Goal: Task Accomplishment & Management: Use online tool/utility

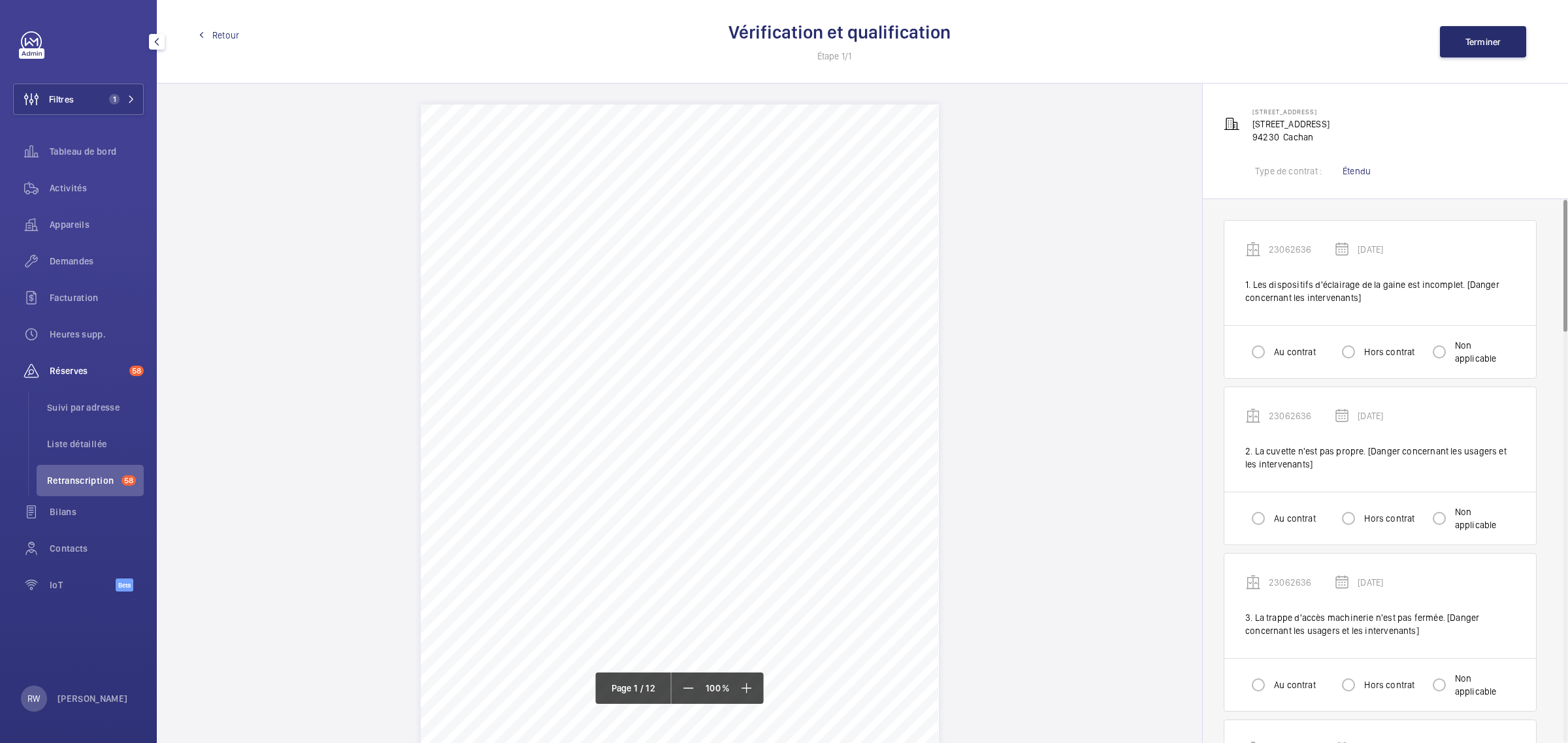
click at [30, 41] on link at bounding box center [31, 42] width 21 height 21
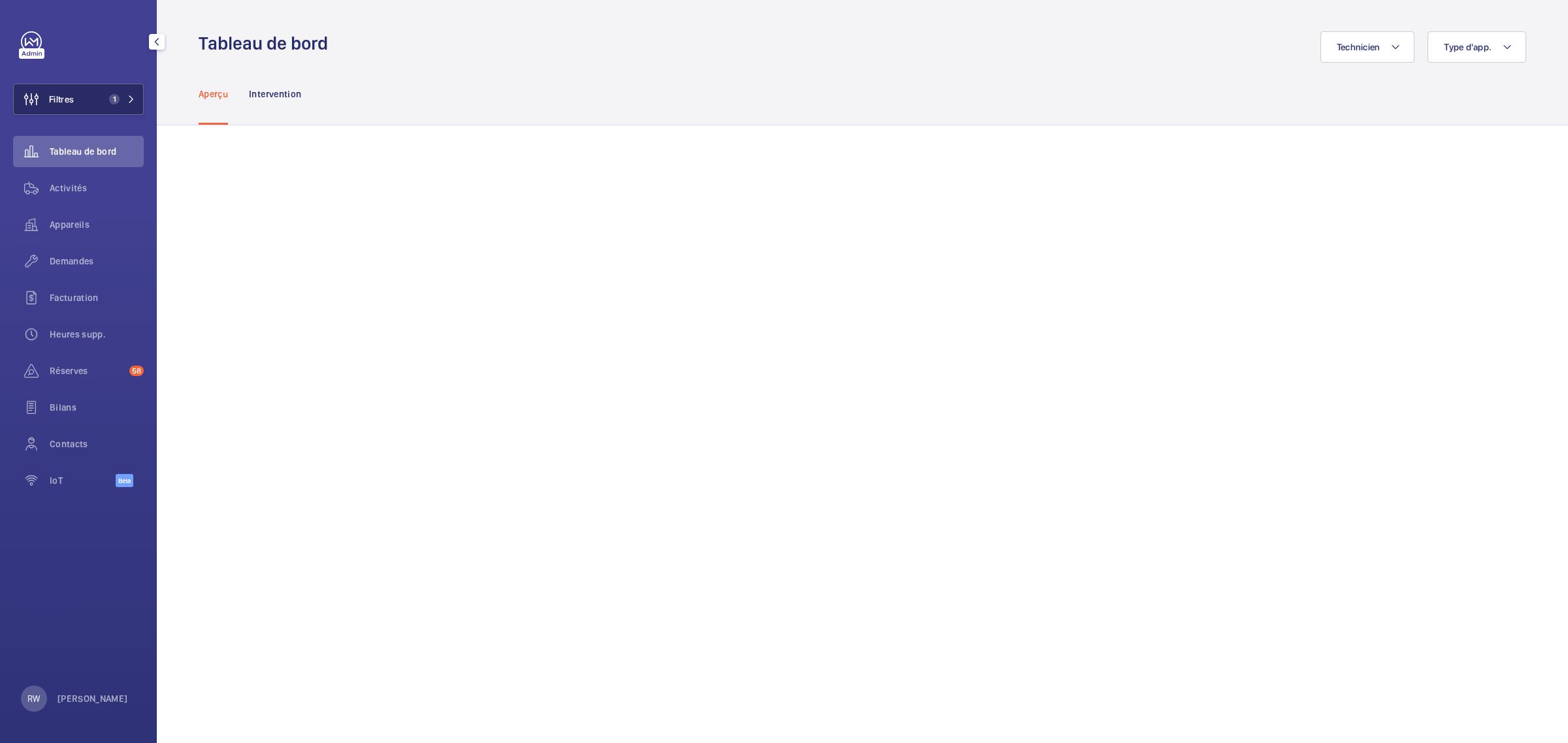
drag, startPoint x: 72, startPoint y: 99, endPoint x: 103, endPoint y: 99, distance: 31.0
click at [72, 99] on span "Filtres" at bounding box center [61, 99] width 25 height 13
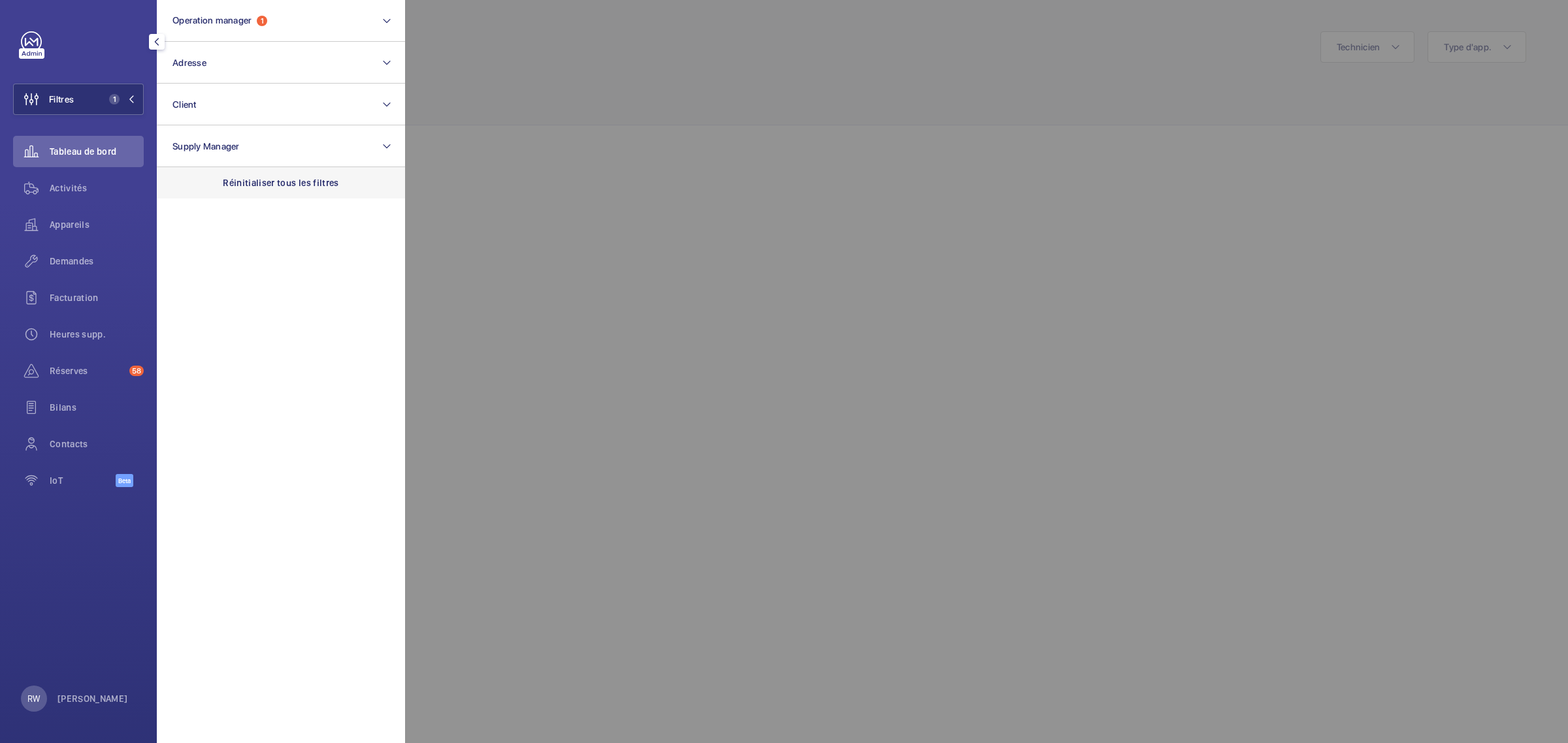
click at [244, 176] on p "Réinitialiser tous les filtres" at bounding box center [281, 183] width 116 height 13
click at [210, 63] on button "Adresse" at bounding box center [281, 63] width 248 height 42
type input "[STREET_ADDRESS]"
click at [177, 147] on input "82 Rue du Ranelagh - 82 Rue du Ranelagh, 75016 PARIS , PARIS 75016" at bounding box center [177, 147] width 26 height 26
checkbox input "true"
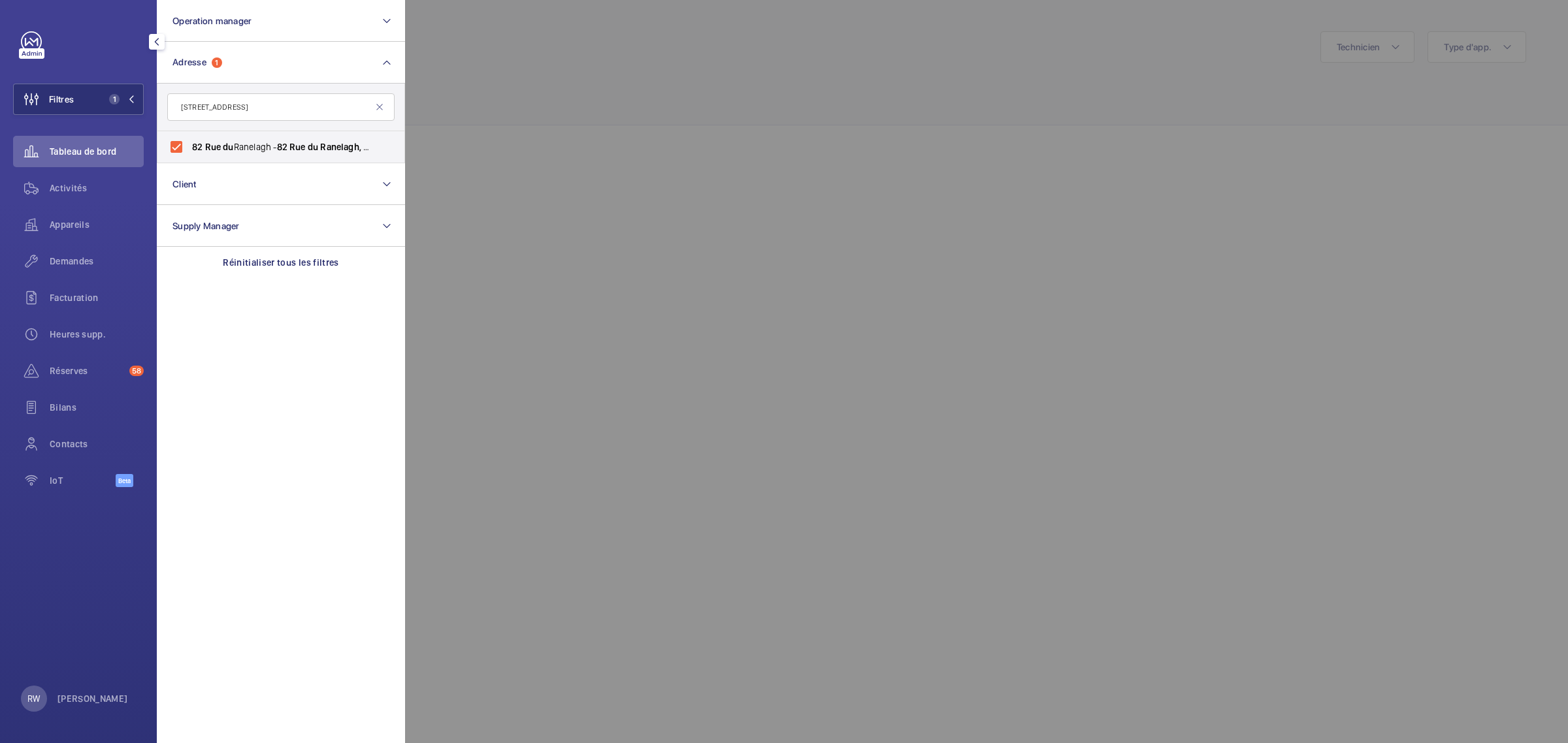
click at [551, 82] on div at bounding box center [1189, 371] width 1568 height 743
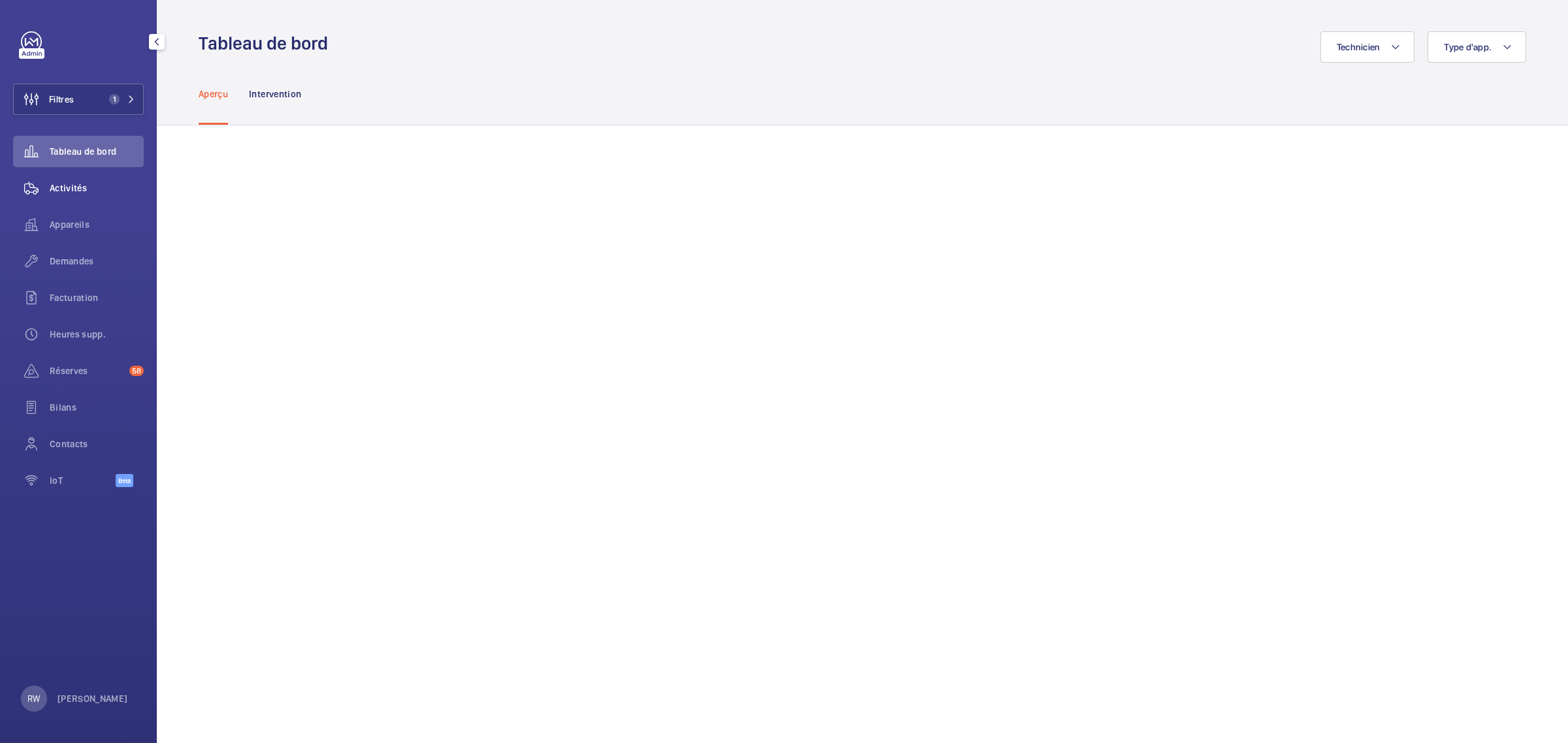
click at [67, 190] on span "Activités" at bounding box center [97, 188] width 94 height 13
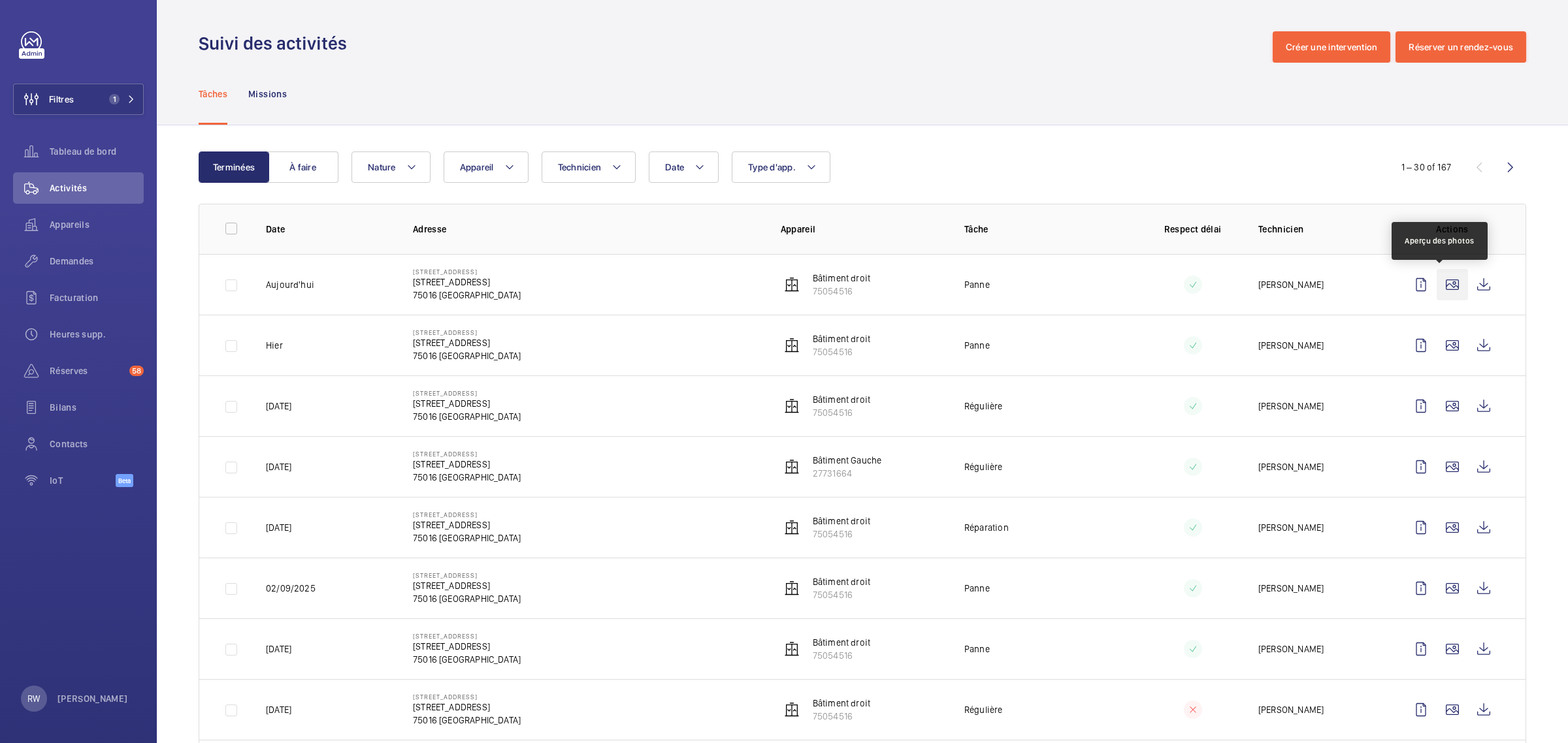
click at [1440, 280] on wm-front-icon-button at bounding box center [1452, 285] width 31 height 31
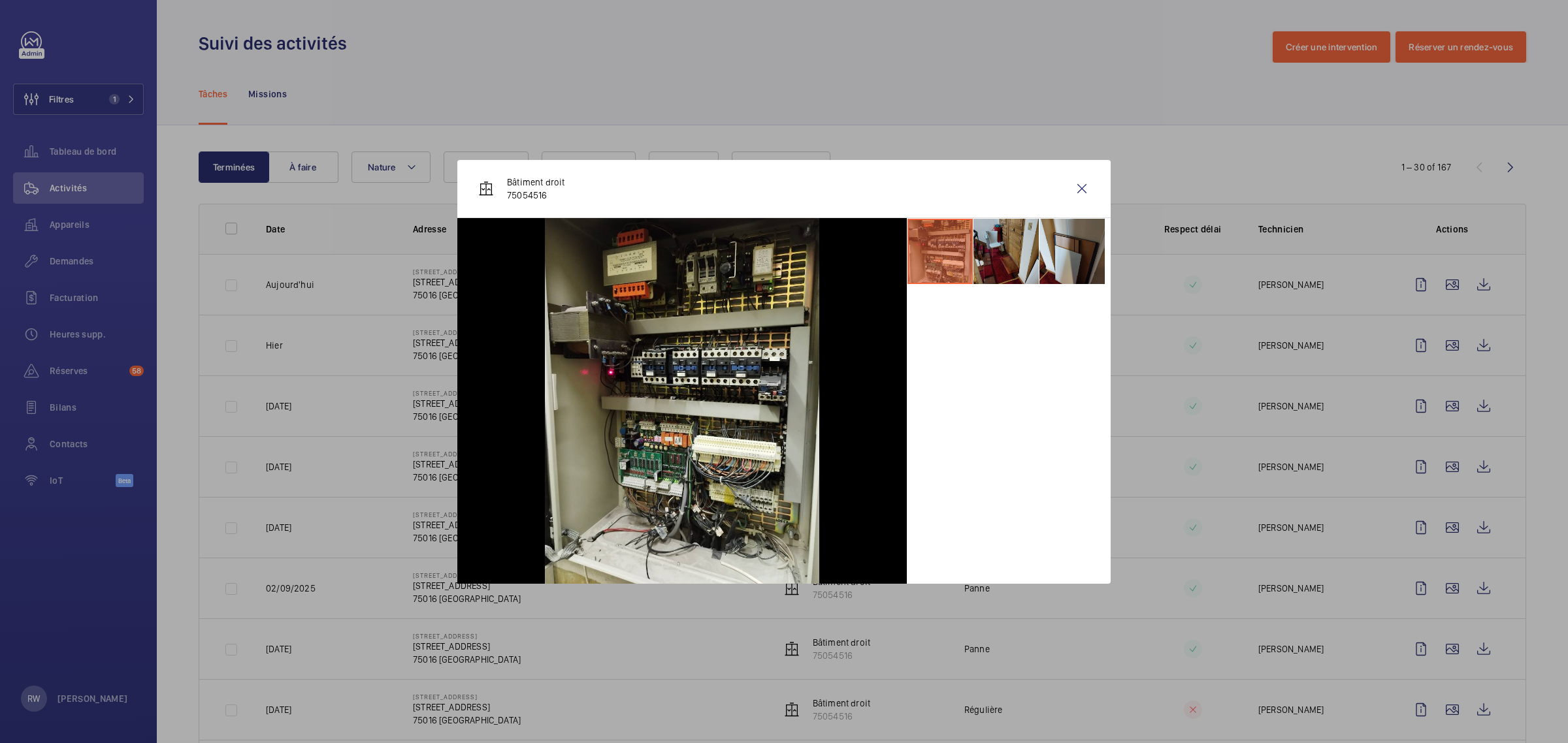
click at [1003, 257] on li at bounding box center [1006, 252] width 65 height 65
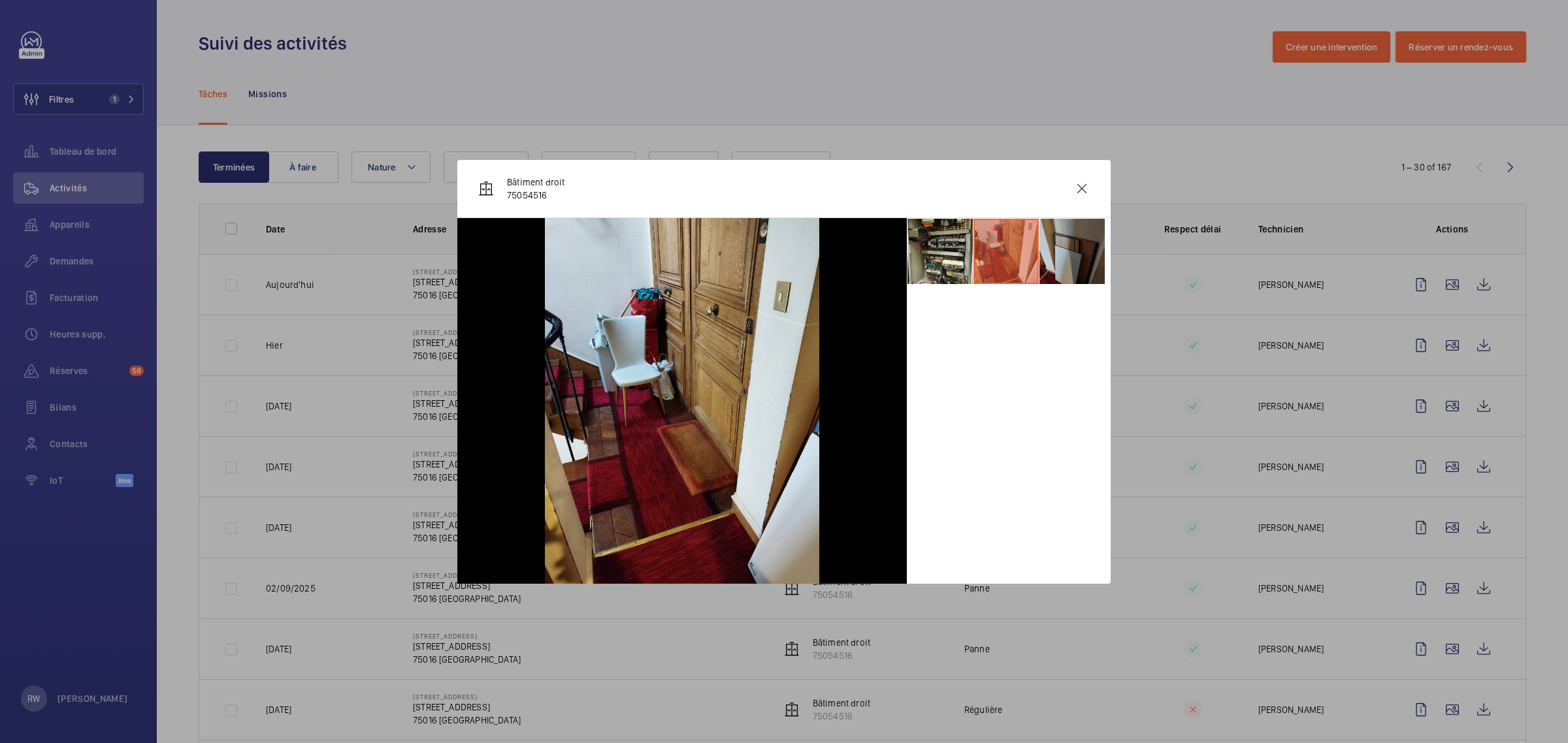
click at [1089, 246] on li at bounding box center [1072, 252] width 65 height 65
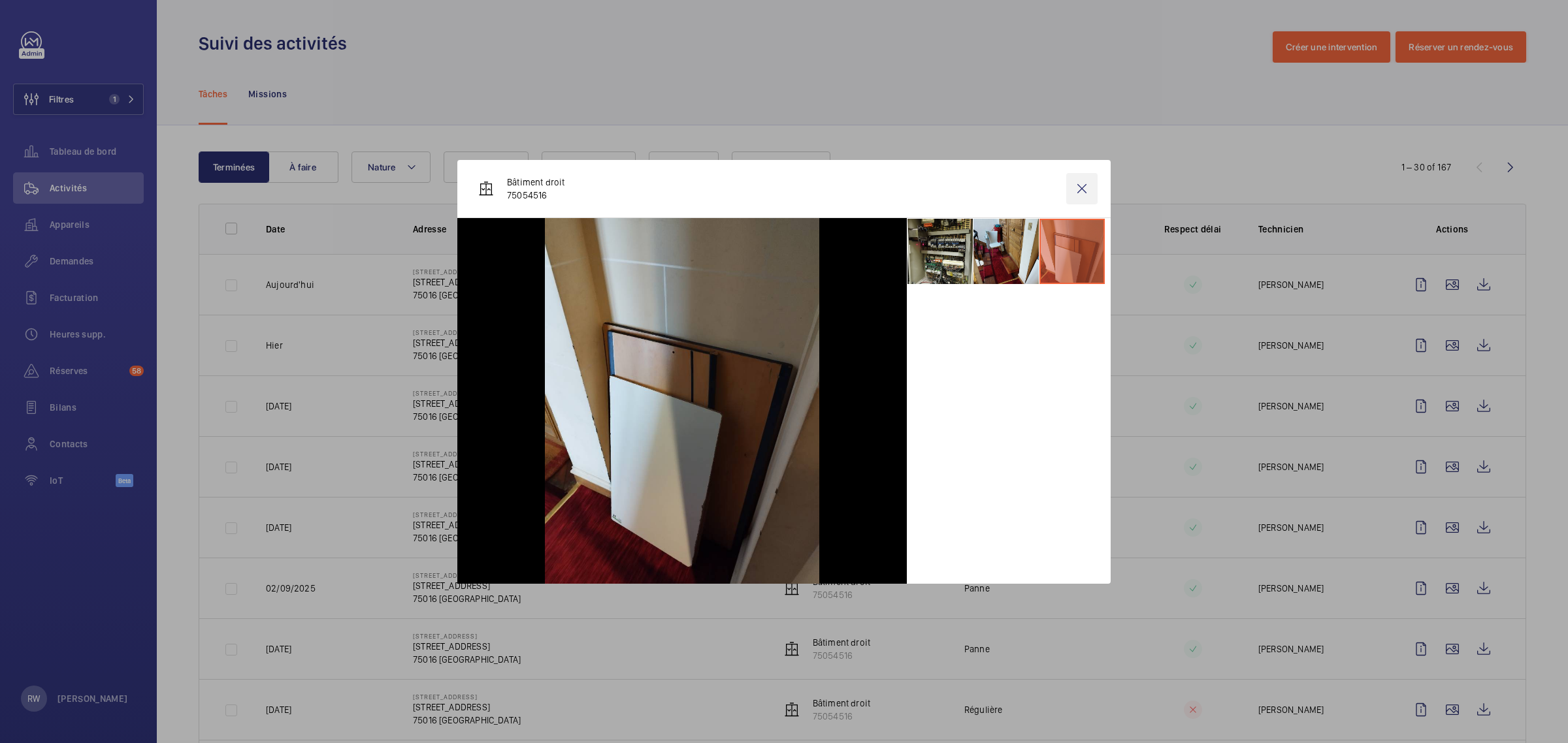
click at [1082, 178] on wm-front-icon-button at bounding box center [1082, 189] width 31 height 31
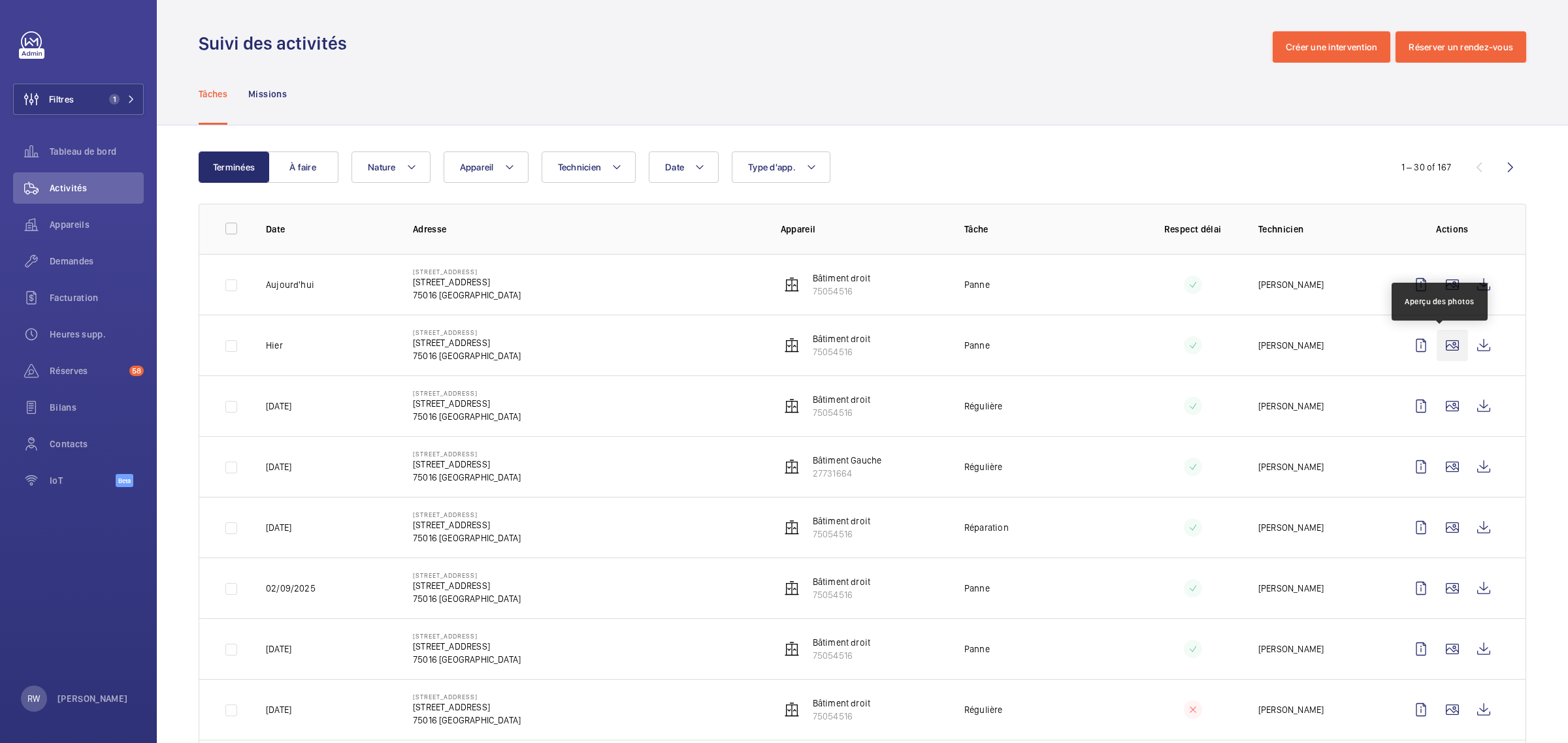
click at [1437, 344] on wm-front-icon-button at bounding box center [1452, 346] width 31 height 31
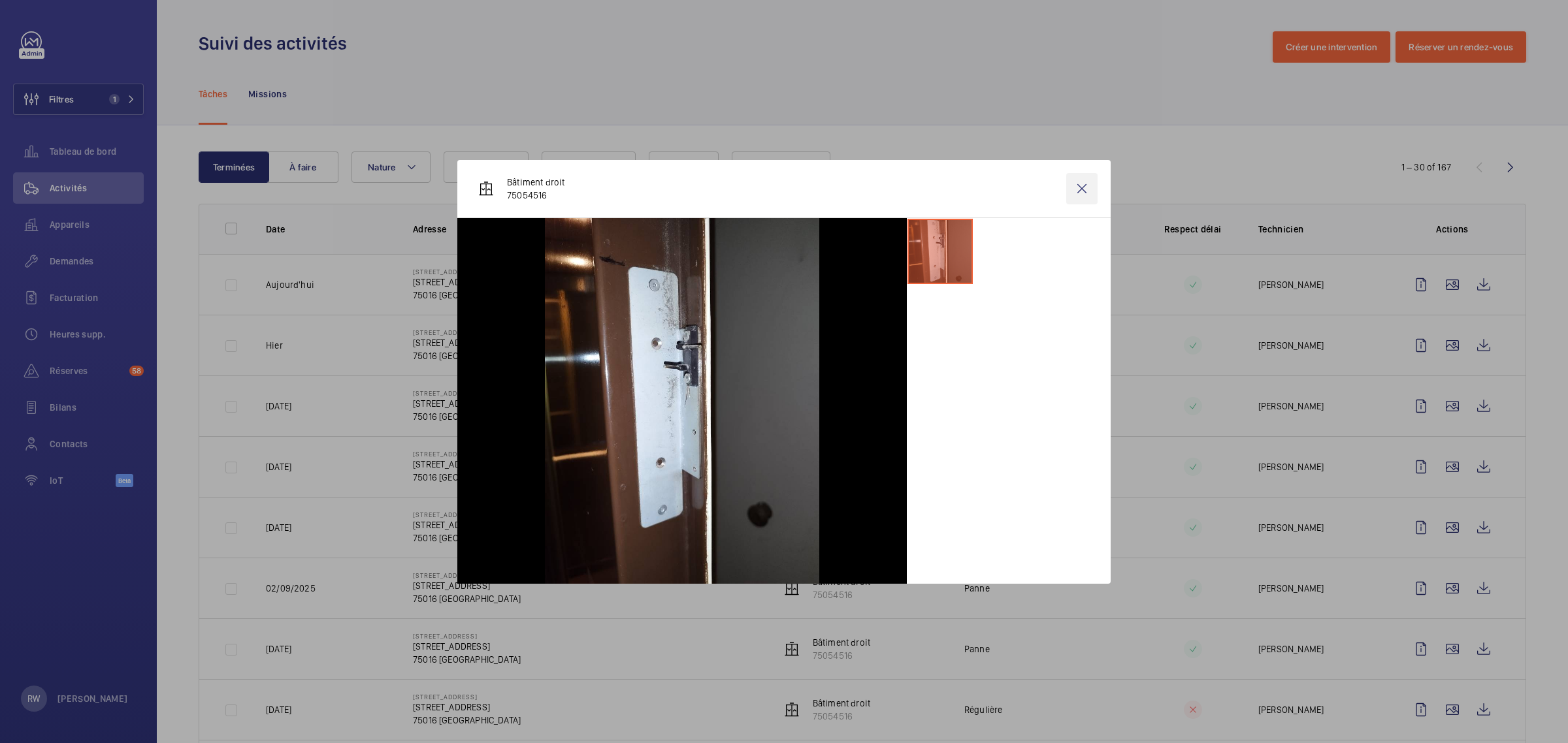
click at [1076, 186] on wm-front-icon-button at bounding box center [1082, 189] width 31 height 31
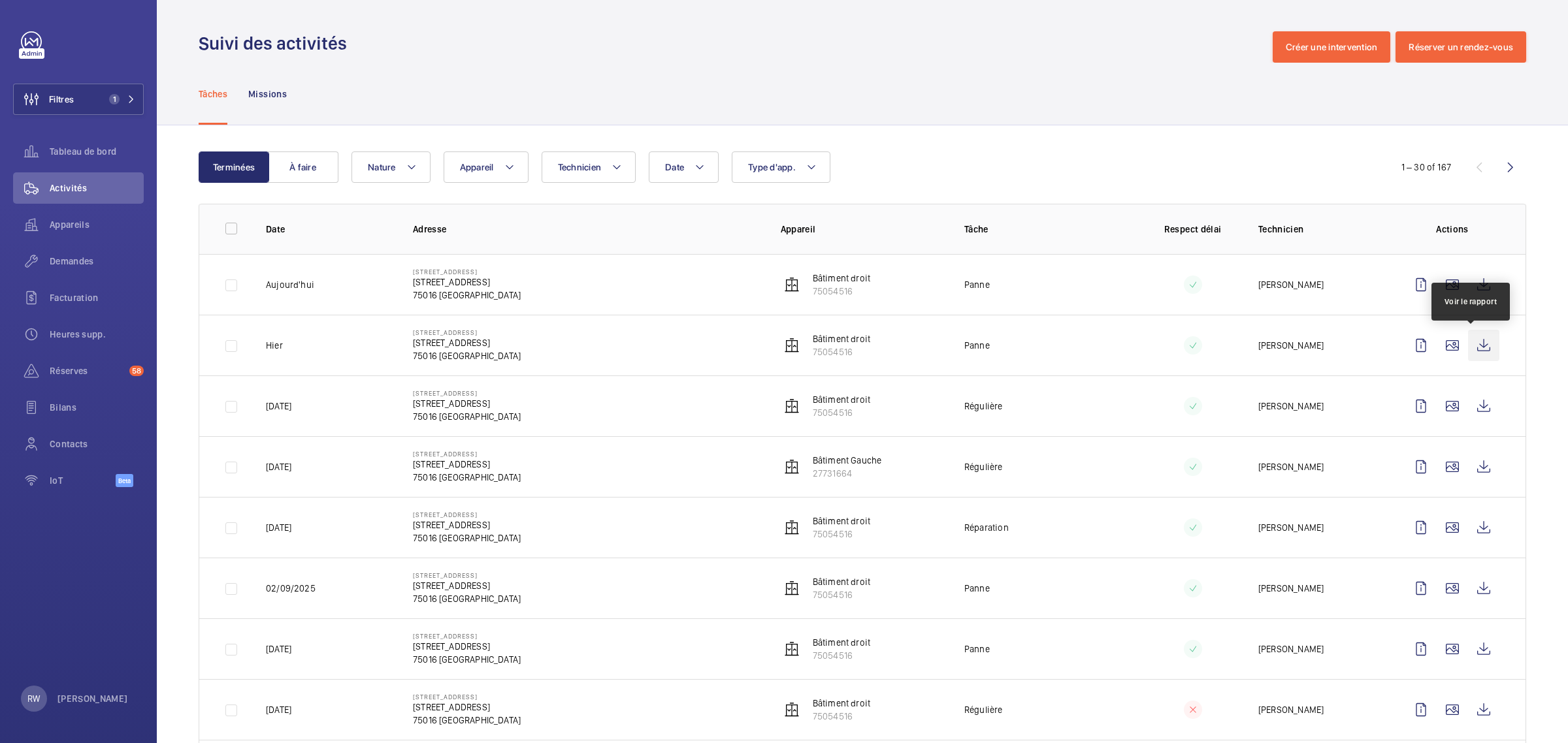
click at [1468, 341] on wm-front-icon-button at bounding box center [1484, 346] width 31 height 31
click at [1470, 282] on wm-front-icon-button at bounding box center [1484, 285] width 31 height 31
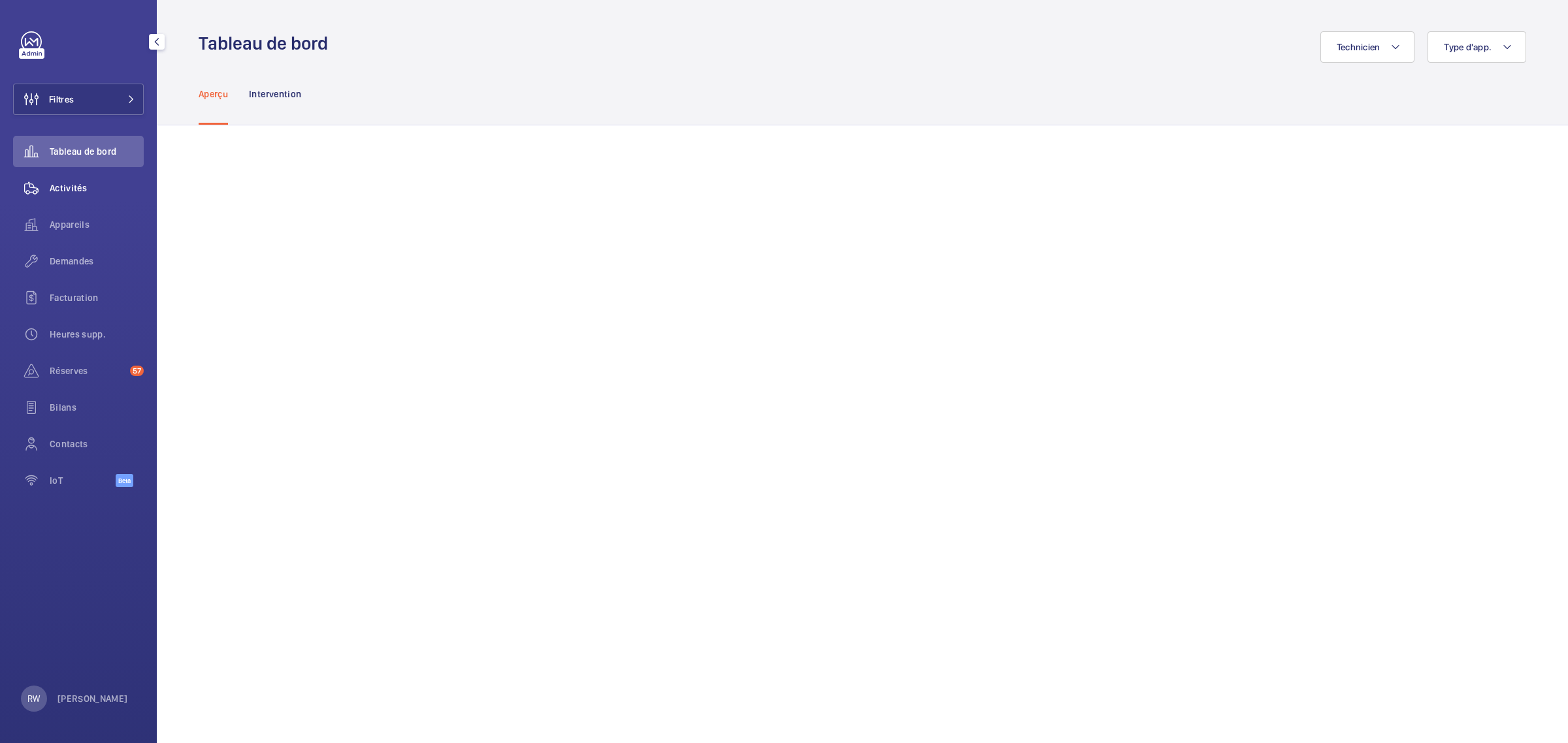
click at [64, 185] on span "Activités" at bounding box center [97, 188] width 94 height 13
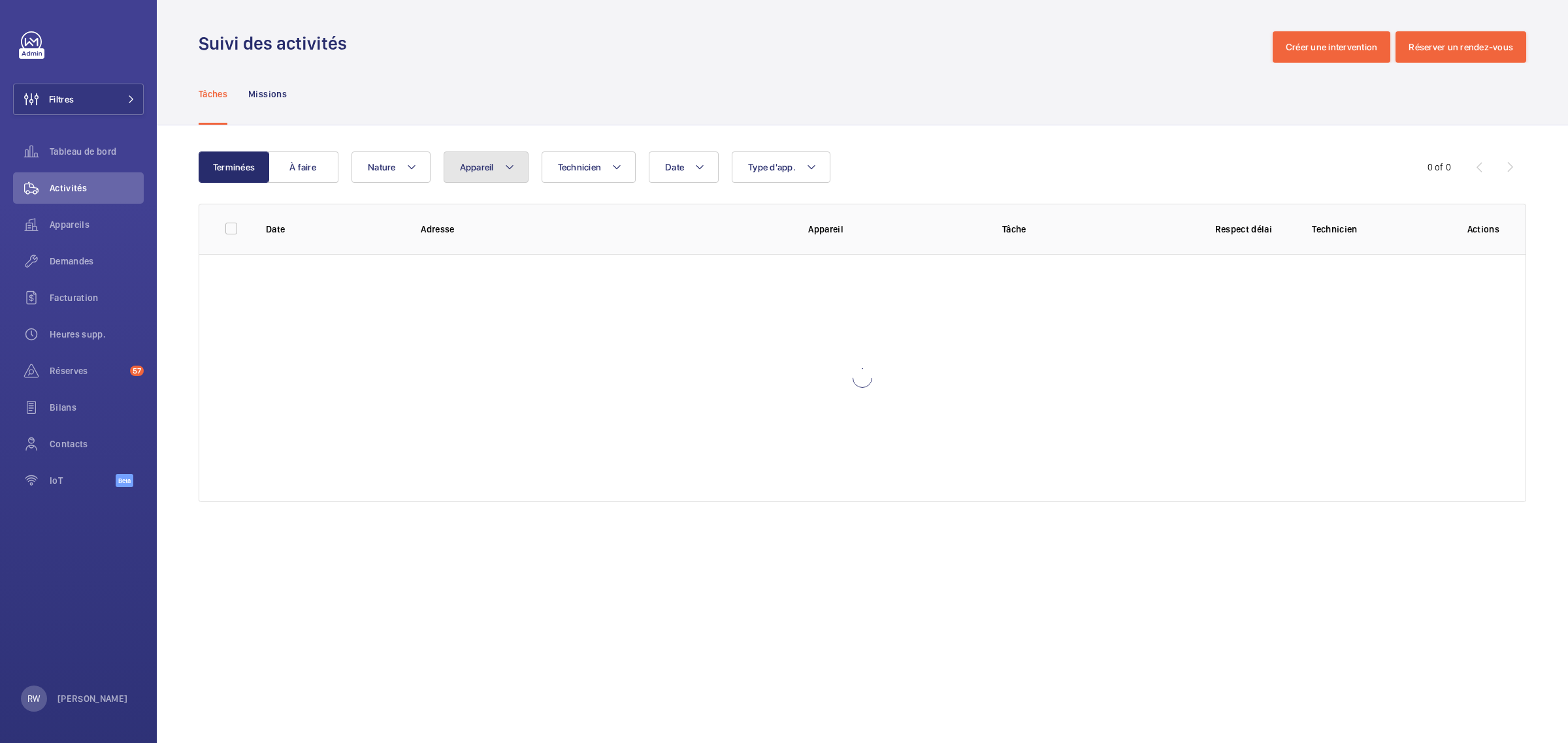
click at [491, 171] on span "Appareil" at bounding box center [477, 167] width 34 height 10
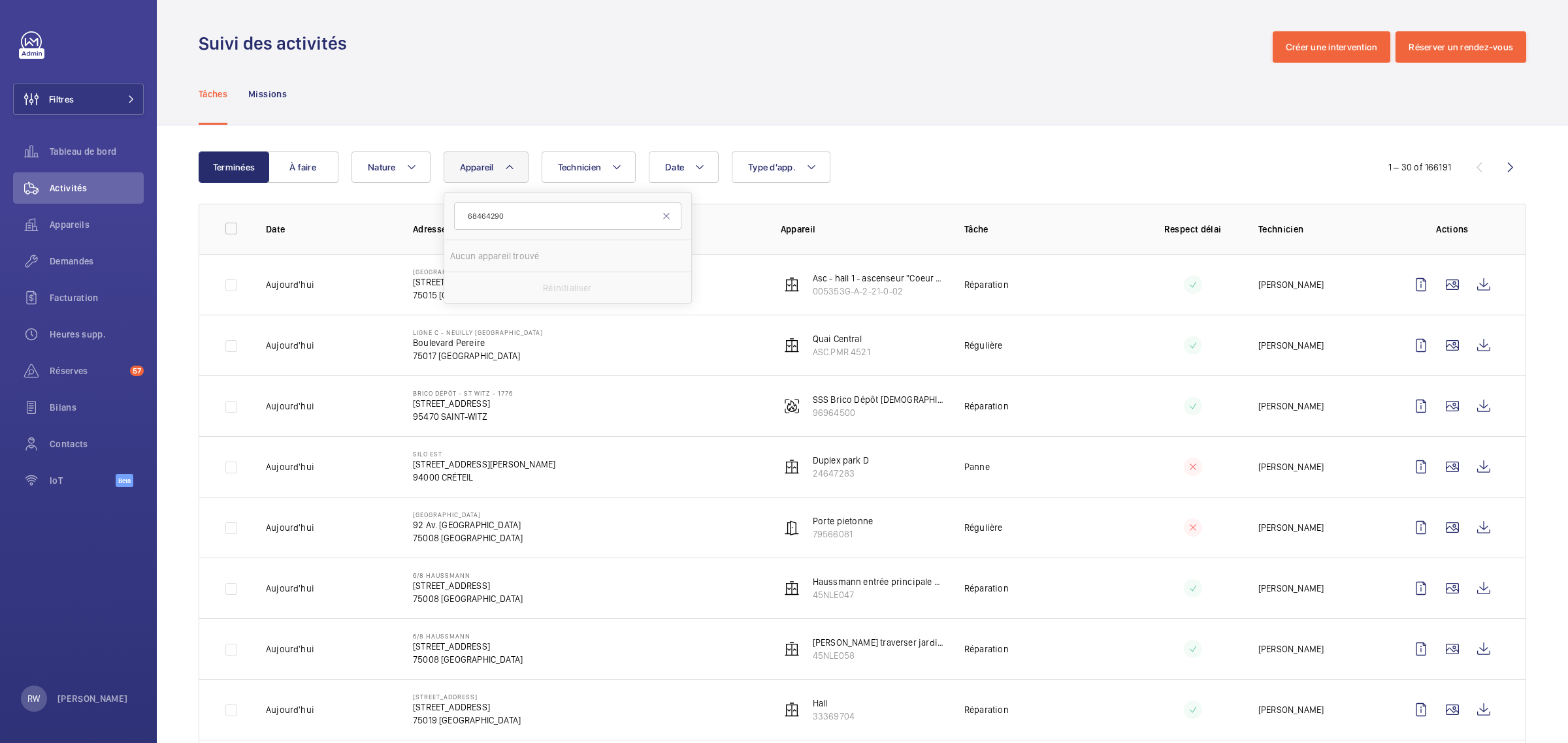
click at [468, 217] on input "68464290" at bounding box center [568, 216] width 228 height 27
type input "684"
drag, startPoint x: 519, startPoint y: 220, endPoint x: 434, endPoint y: 219, distance: 85.0
click at [71, 226] on span "Appareils" at bounding box center [97, 225] width 94 height 13
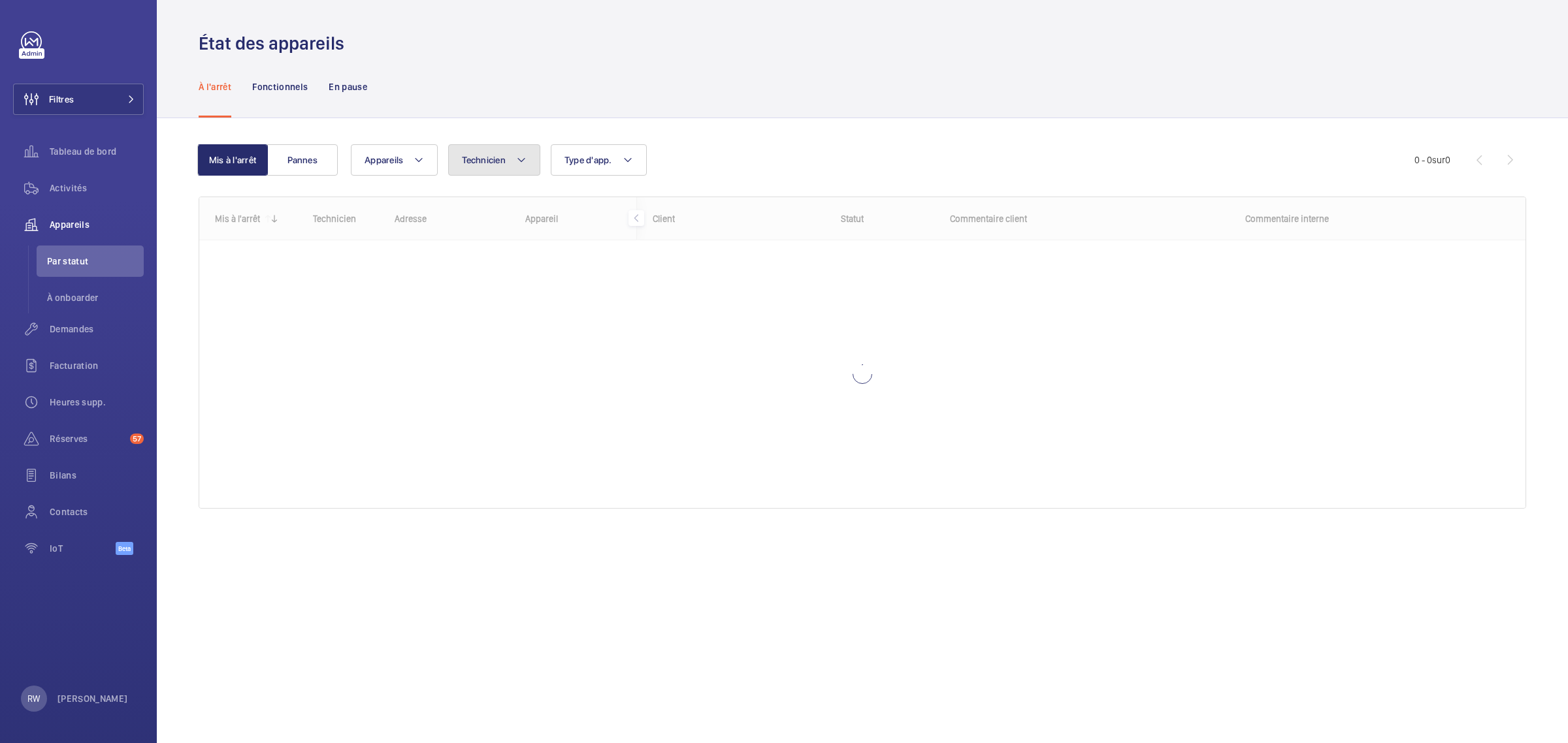
click at [505, 161] on span "Technicien" at bounding box center [483, 160] width 44 height 10
click at [394, 155] on span "Appareils" at bounding box center [384, 160] width 39 height 10
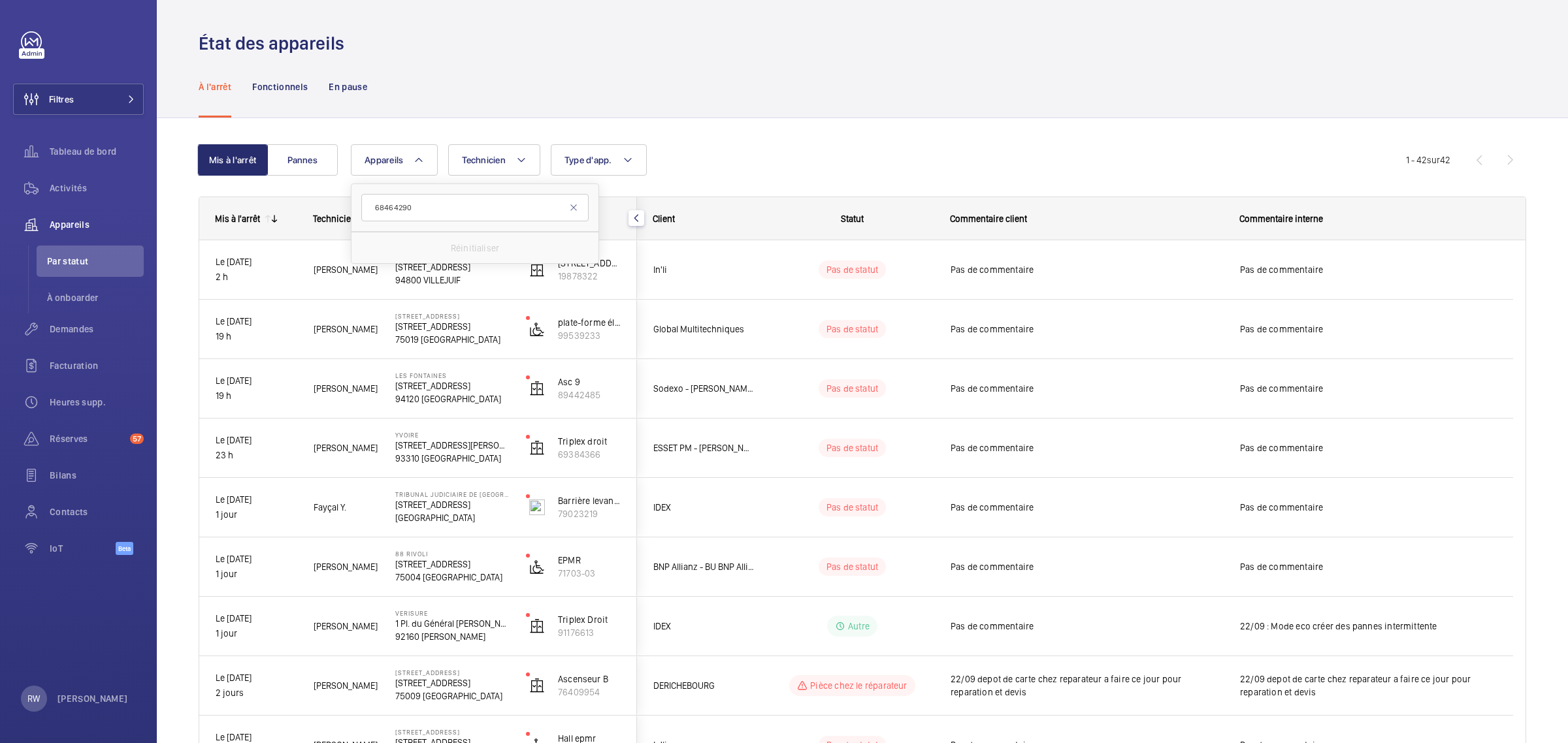
type input "68464290"
click at [396, 165] on button "Appareils" at bounding box center [394, 160] width 87 height 31
type input "68464290"
click at [380, 280] on input "Ascenseur principal, 68464290" at bounding box center [379, 279] width 26 height 26
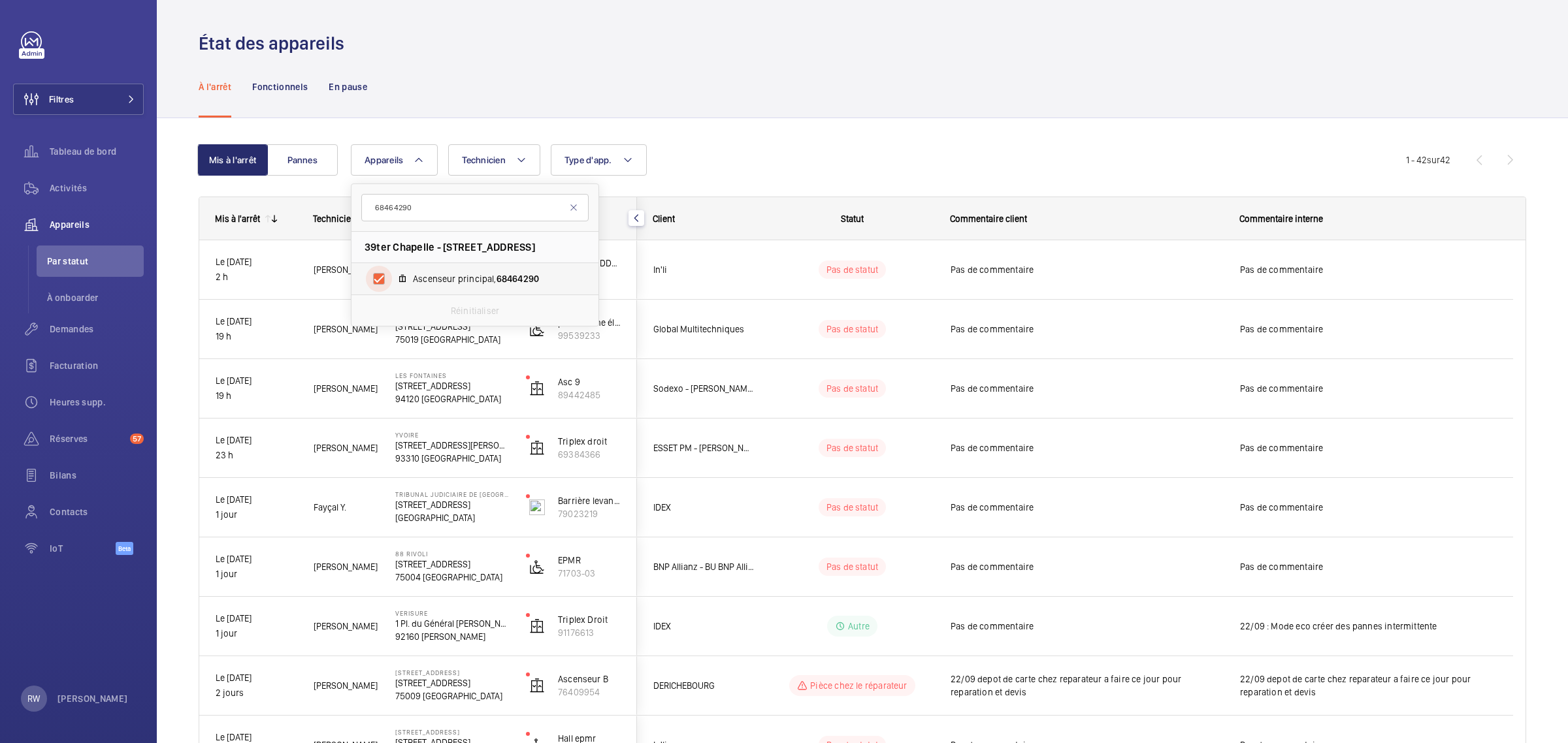
checkbox input "true"
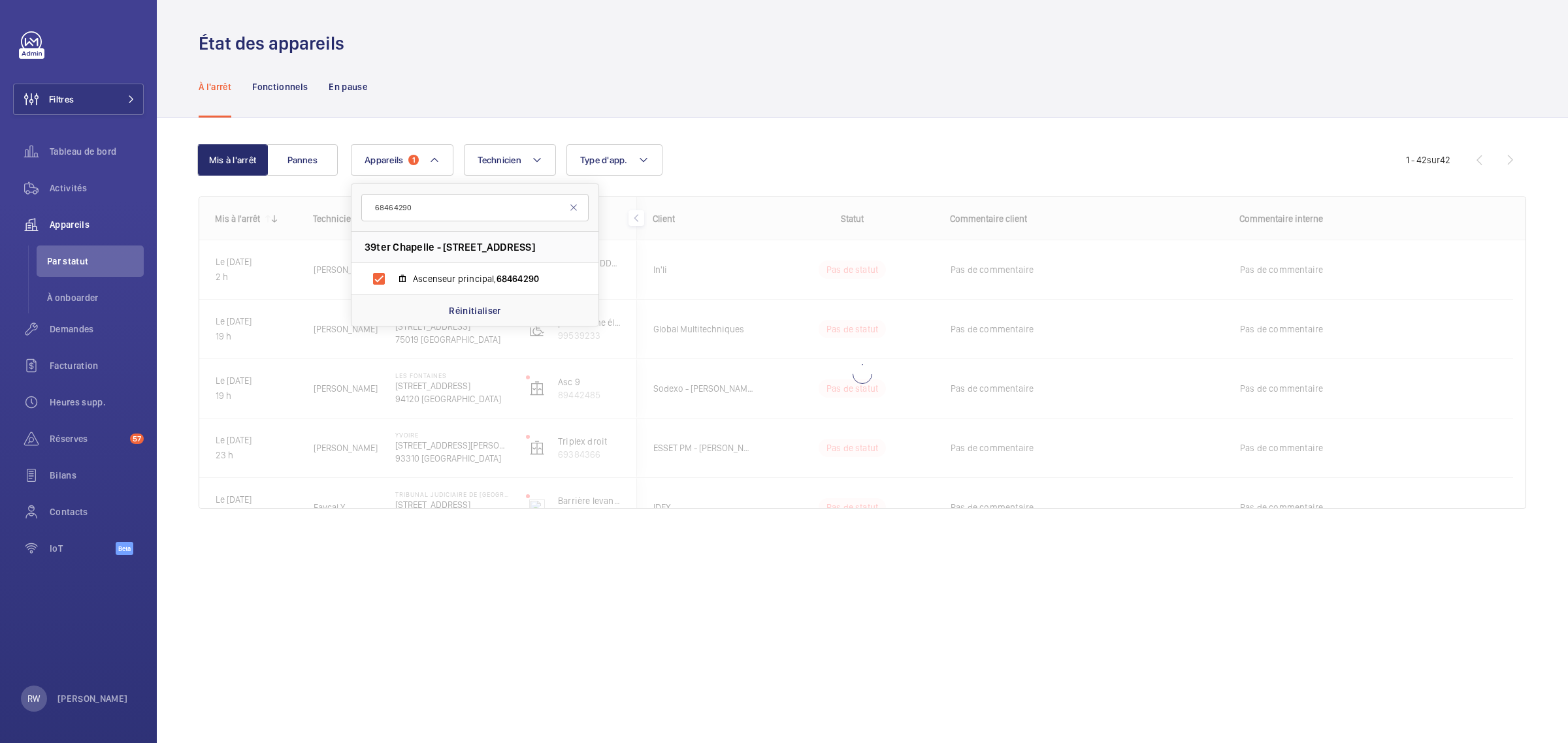
click at [555, 83] on div "À l'arrêt Fonctionnels En pause" at bounding box center [862, 86] width 1327 height 62
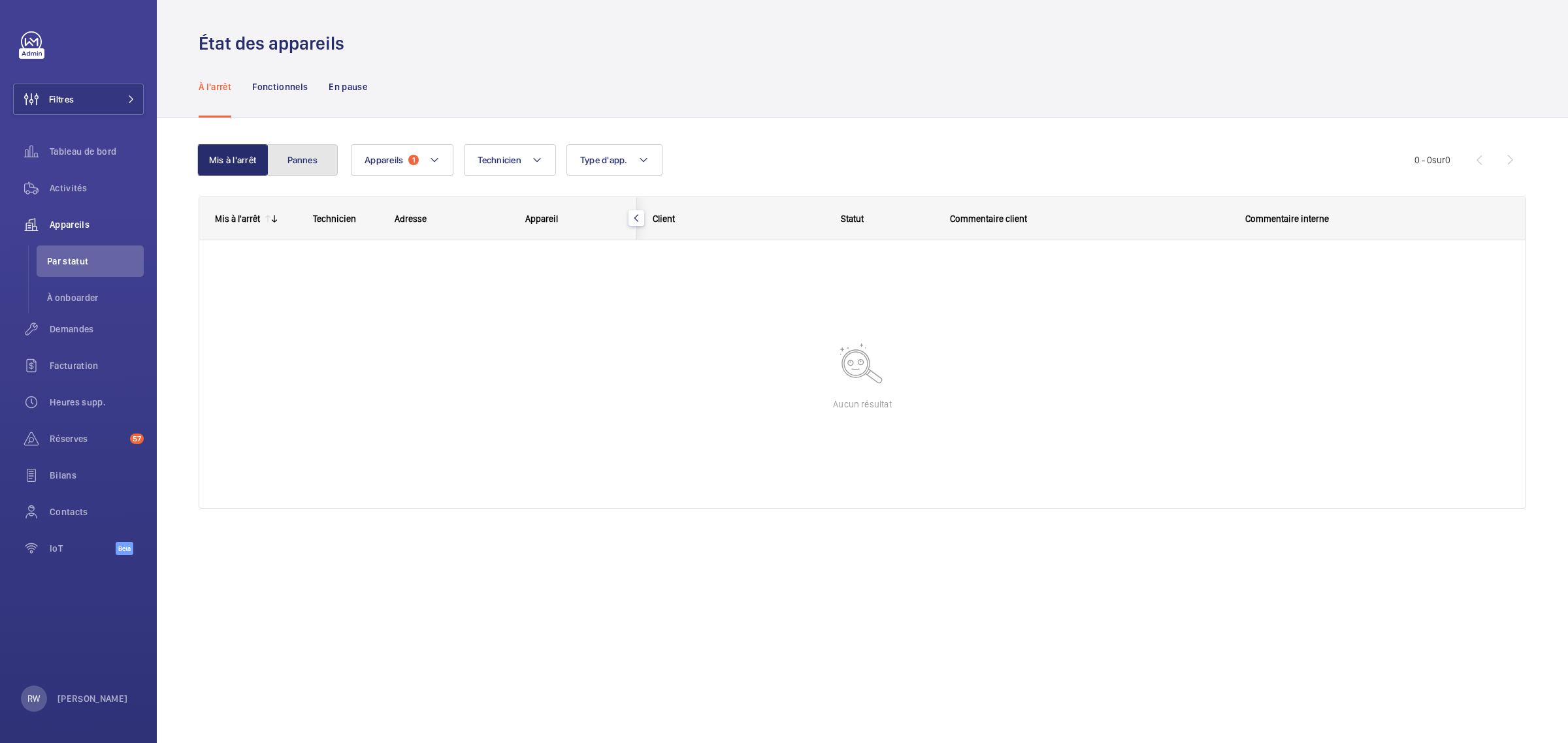
click at [311, 159] on button "Pannes" at bounding box center [303, 160] width 71 height 31
click at [247, 155] on button "Mis à l'arrêt" at bounding box center [234, 160] width 71 height 31
click at [54, 183] on span "Activités" at bounding box center [97, 188] width 94 height 13
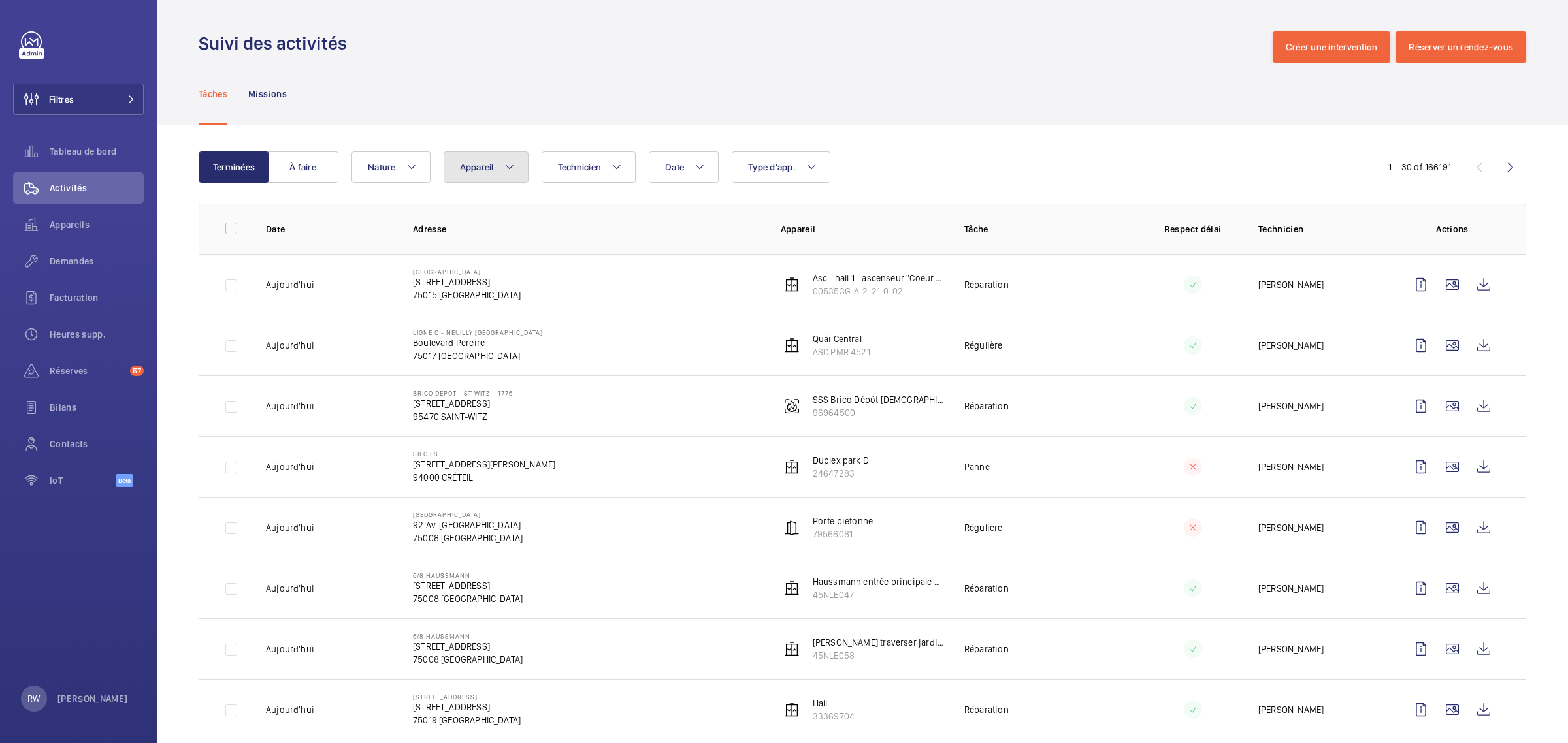
click at [507, 171] on mat-icon at bounding box center [509, 167] width 10 height 16
type input "68464290"
click at [478, 276] on input "Ascenseur principal, 68464290" at bounding box center [471, 288] width 26 height 26
checkbox input "true"
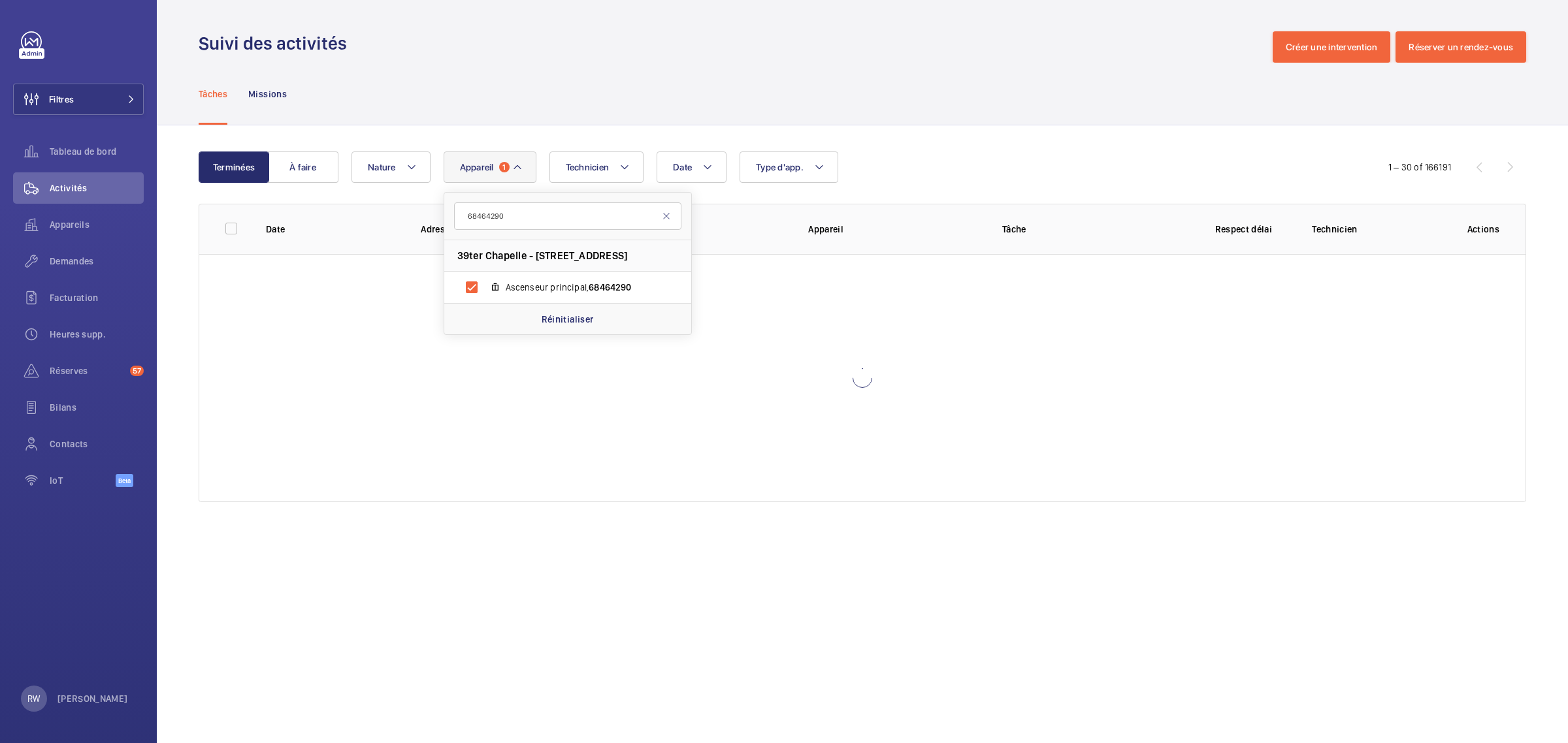
click at [583, 99] on div "Tâches Missions" at bounding box center [862, 93] width 1327 height 62
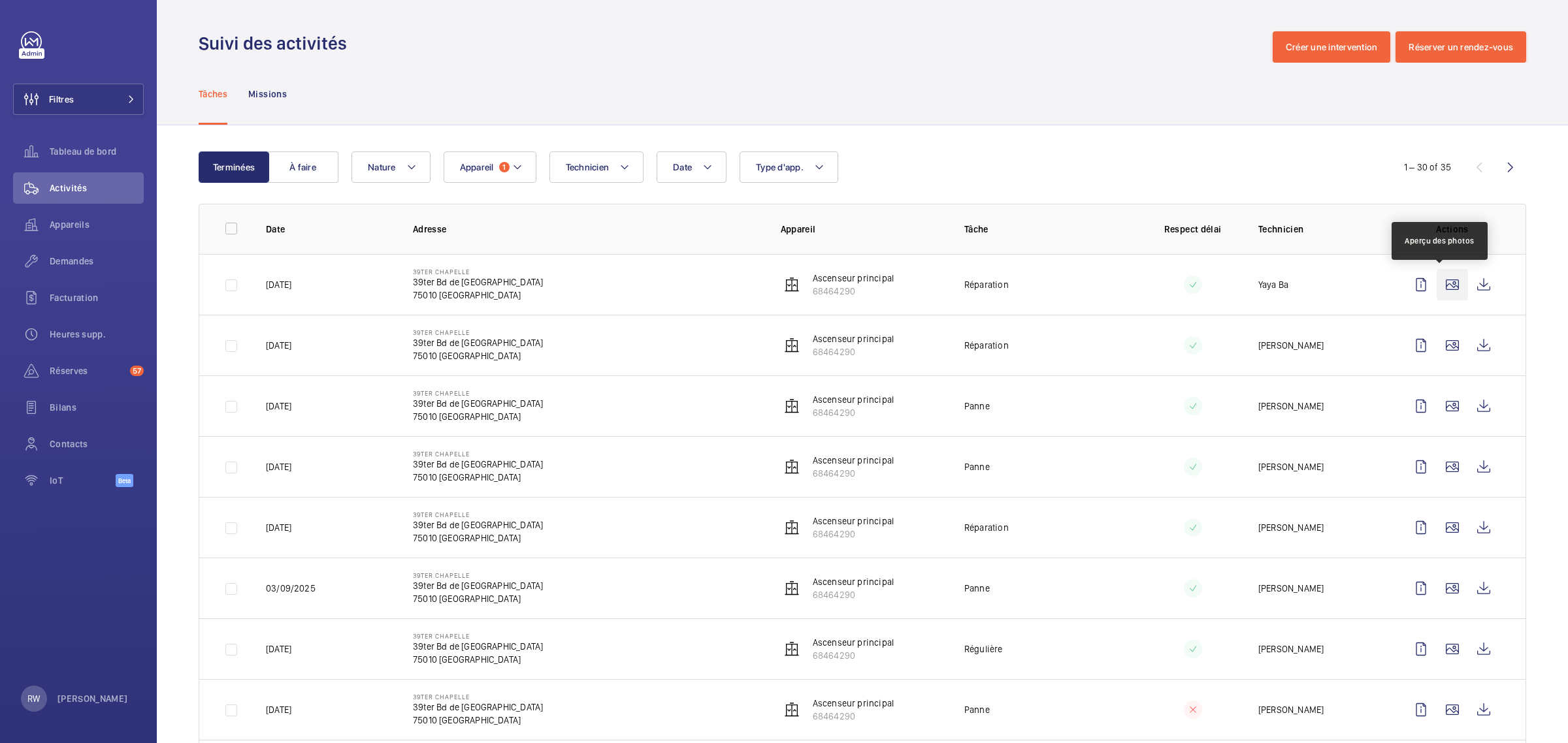
click at [1440, 285] on wm-front-icon-button at bounding box center [1452, 285] width 31 height 31
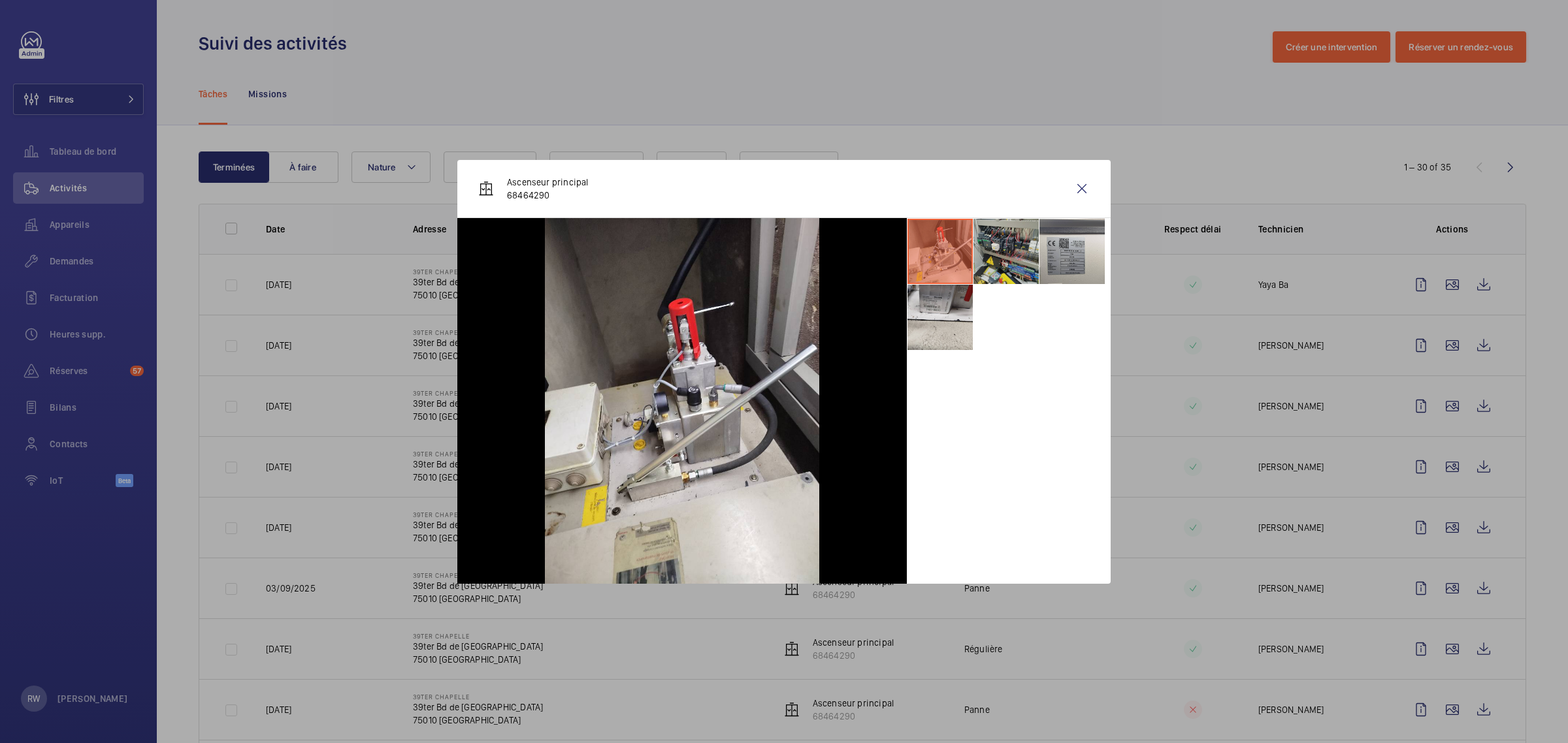
click at [1008, 256] on li at bounding box center [1006, 252] width 65 height 65
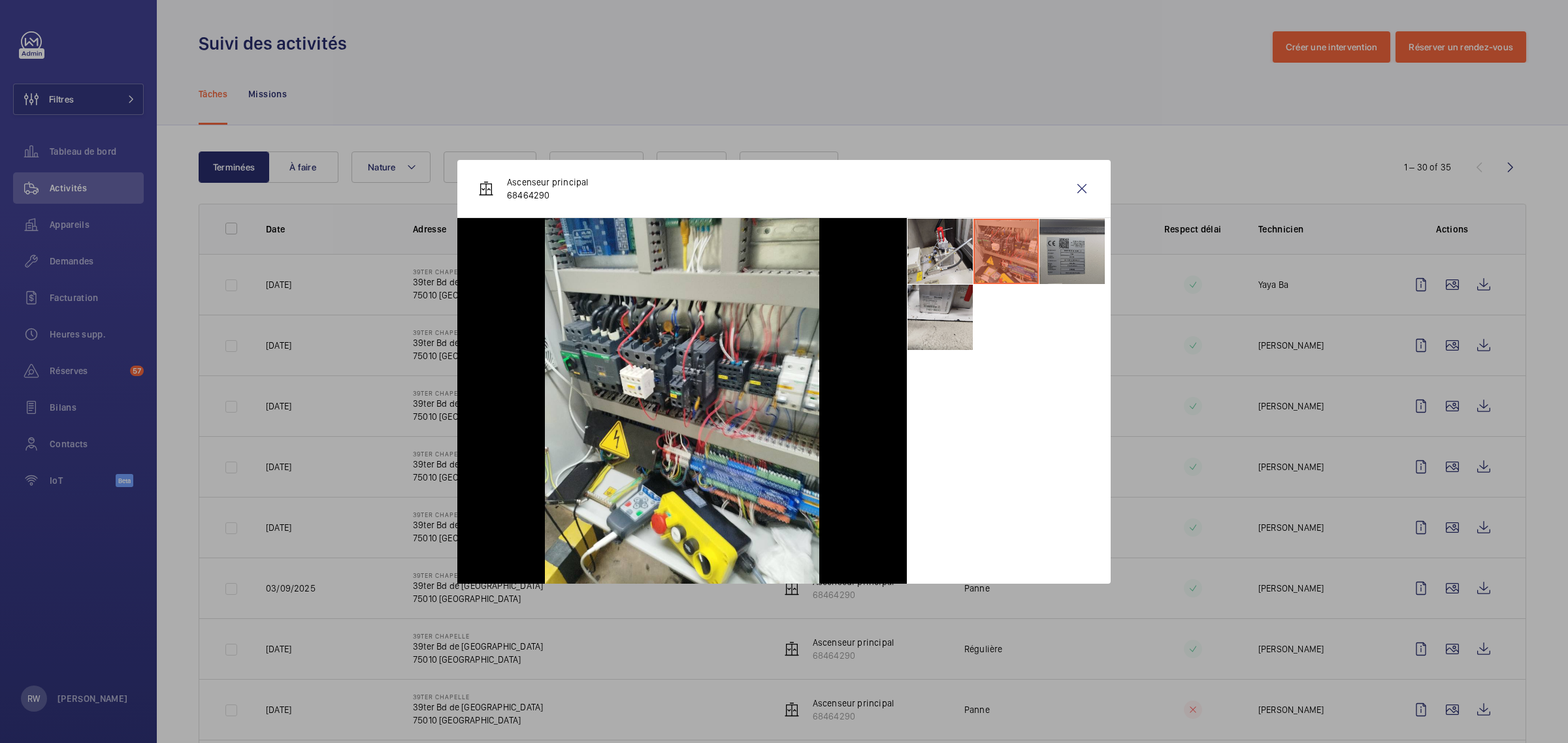
click at [1074, 256] on li at bounding box center [1072, 252] width 65 height 65
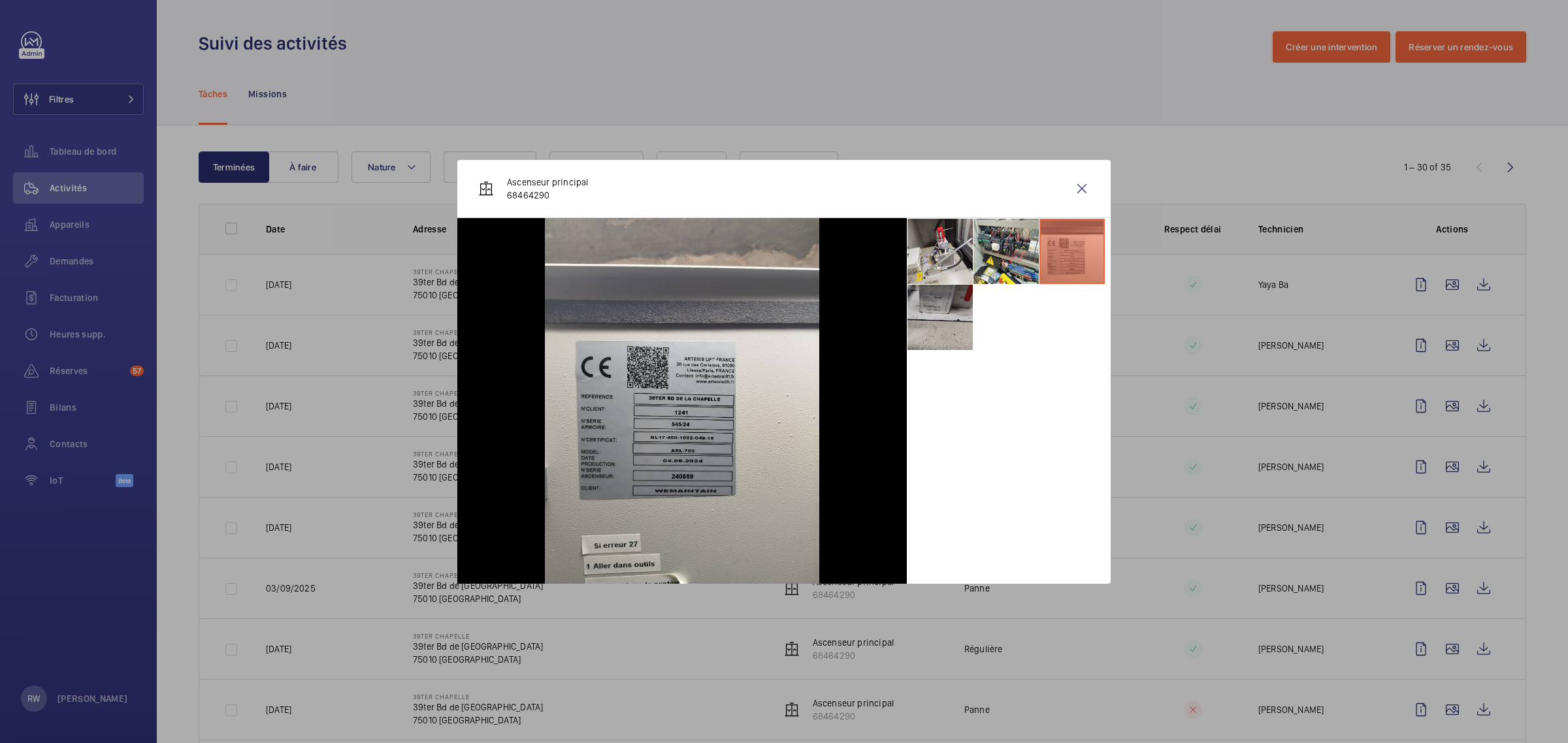
click at [946, 333] on li at bounding box center [940, 318] width 65 height 65
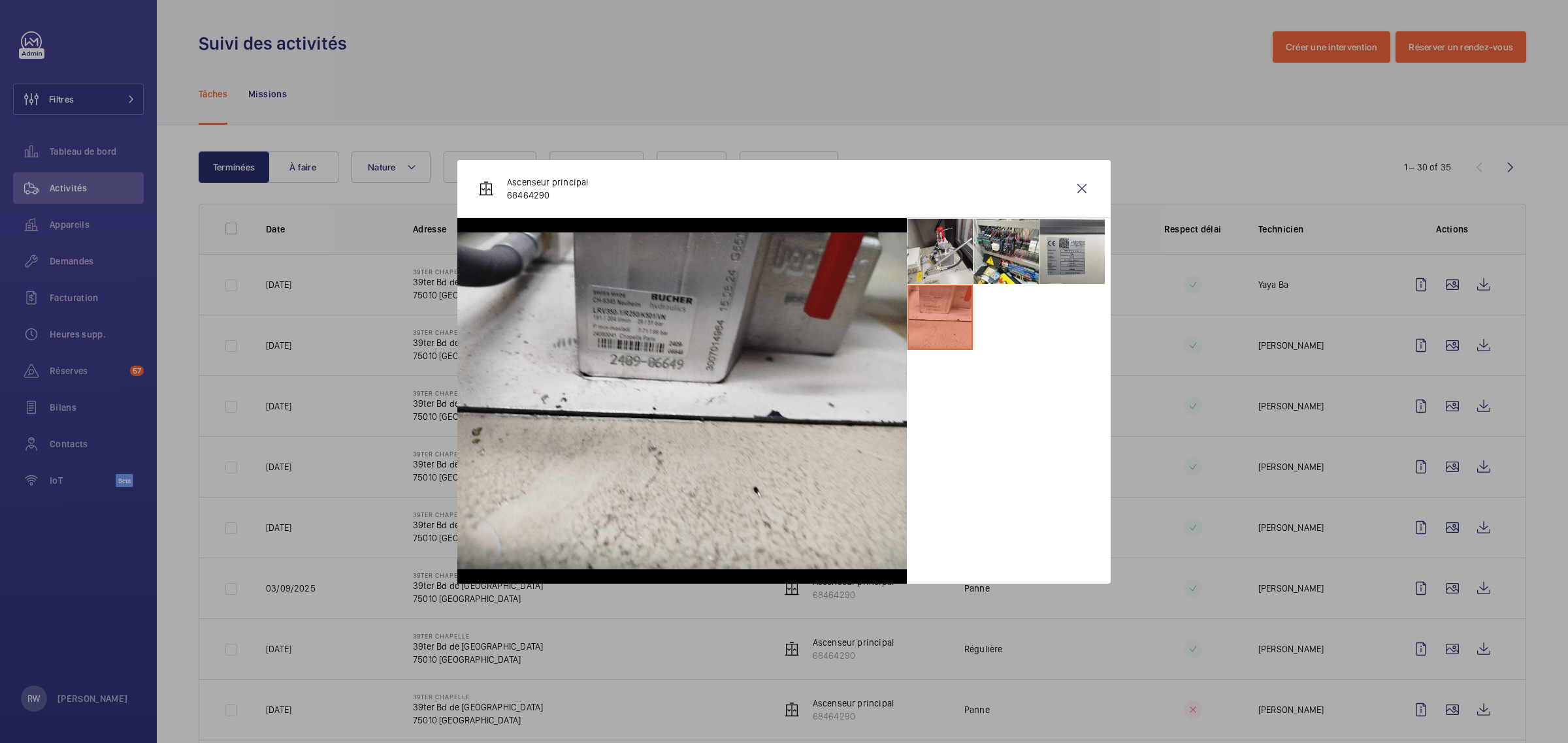
click at [1065, 190] on div "Ascenseur principal 68464290" at bounding box center [783, 189] width 653 height 58
click at [1080, 188] on wm-front-icon-button at bounding box center [1082, 189] width 31 height 31
